Goal: Browse casually

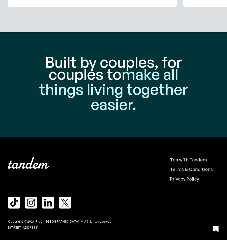
scroll to position [2106, 0]
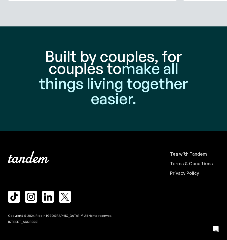
click at [44, 197] on img at bounding box center [48, 197] width 12 height 12
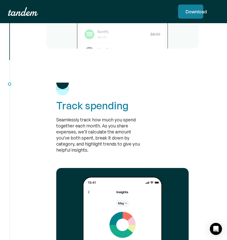
scroll to position [817, 0]
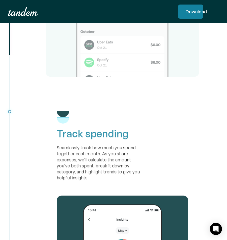
click at [71, 133] on h2 "Track spending" at bounding box center [98, 134] width 85 height 10
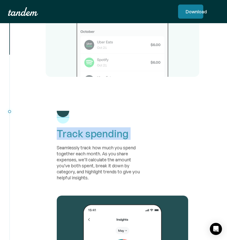
click at [71, 133] on h2 "Track spending" at bounding box center [98, 134] width 85 height 10
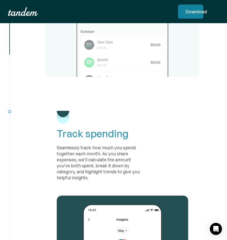
click at [69, 171] on div "Seamlessly track how much you spend together each month. As you share expenses,…" at bounding box center [98, 163] width 85 height 36
